Goal: Information Seeking & Learning: Learn about a topic

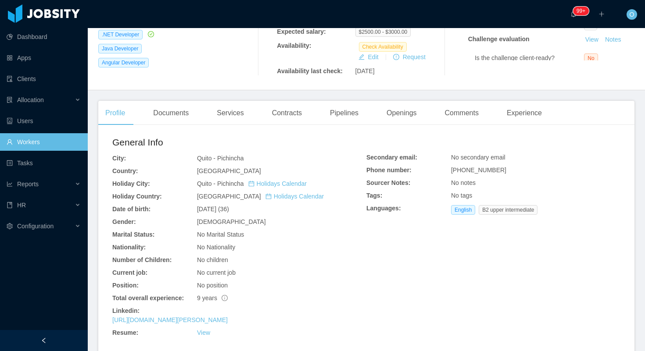
scroll to position [195, 0]
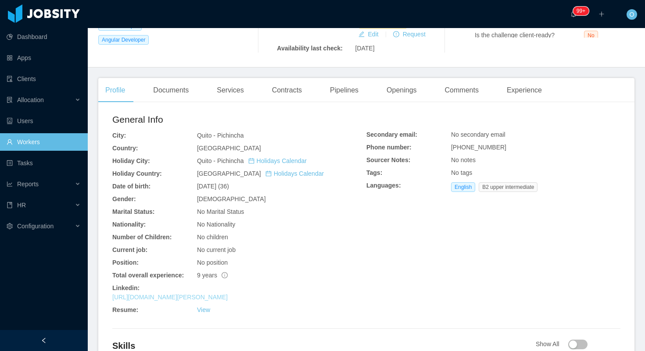
click at [205, 296] on link "https://www.linkedin.com/in/richard-mart%C3%ADnez1989" at bounding box center [169, 297] width 115 height 7
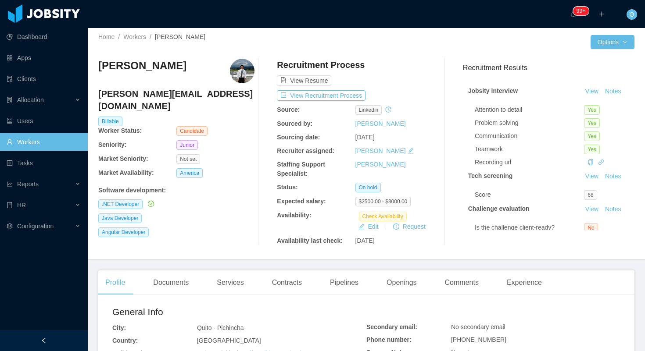
scroll to position [0, 0]
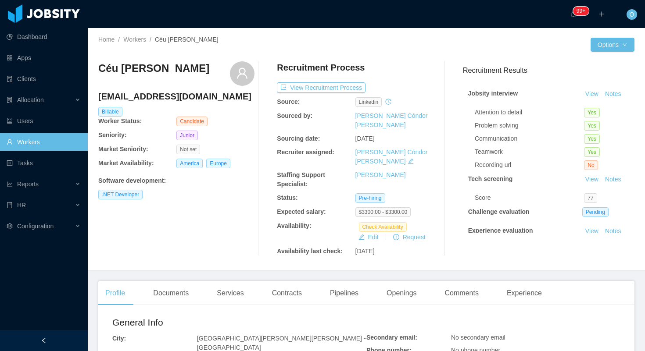
scroll to position [47, 0]
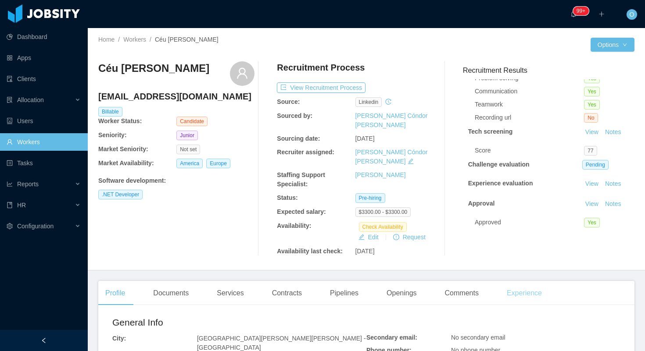
click at [515, 282] on div "Experience" at bounding box center [523, 293] width 49 height 25
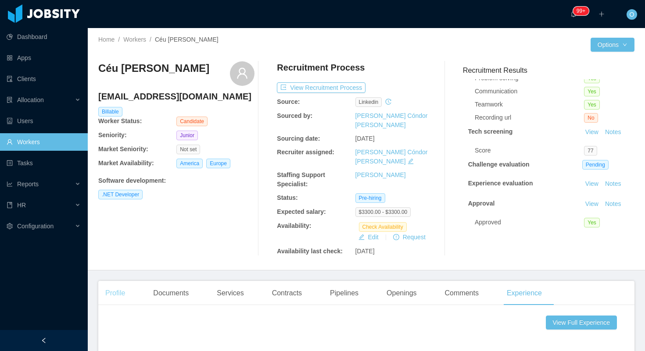
click at [123, 281] on div "Profile" at bounding box center [115, 293] width 34 height 25
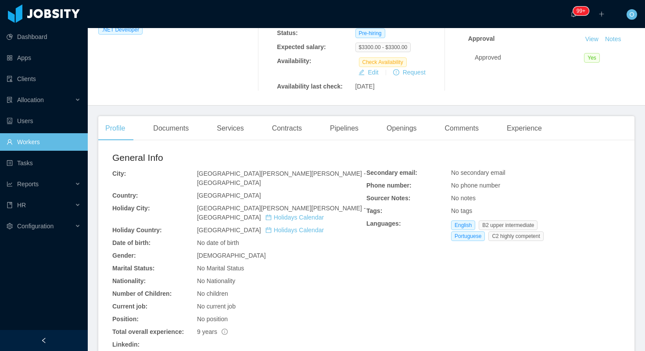
scroll to position [166, 0]
click at [177, 349] on link "[URL][DOMAIN_NAME]" at bounding box center [144, 352] width 65 height 7
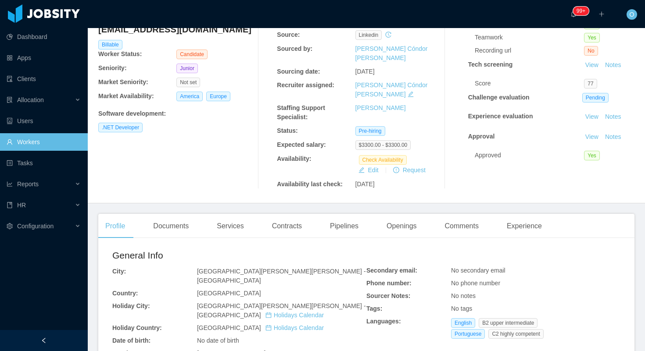
scroll to position [0, 0]
